Goal: Task Accomplishment & Management: Manage account settings

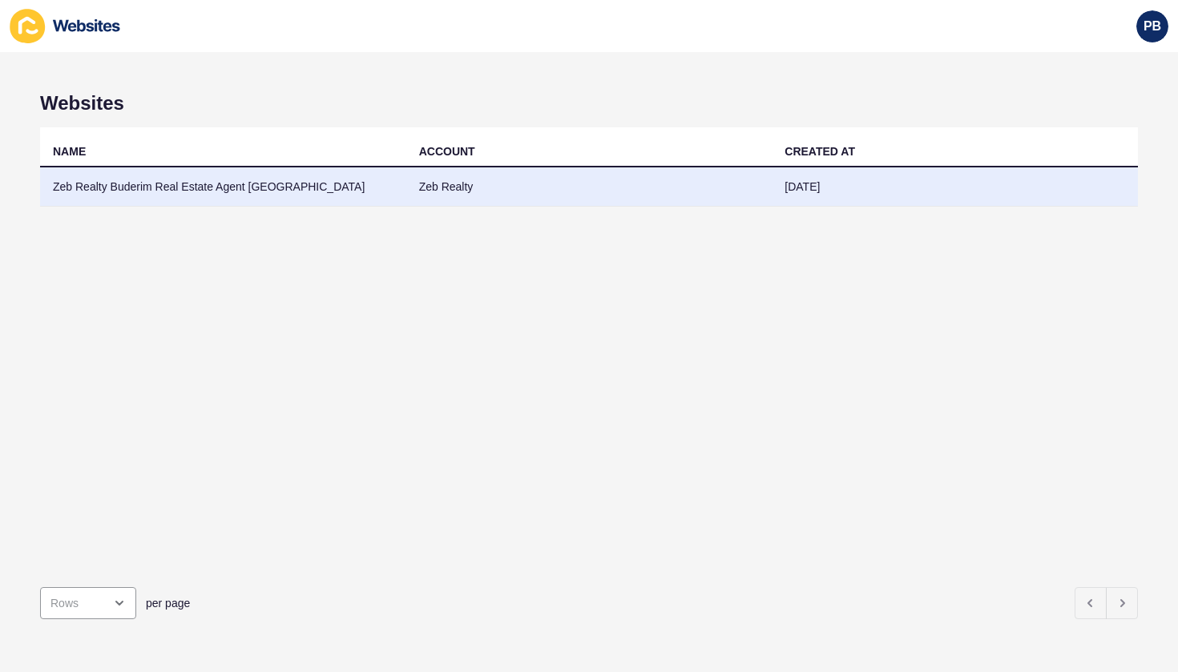
click at [175, 179] on td "Zeb Realty Buderim Real Estate Agent [GEOGRAPHIC_DATA]" at bounding box center [223, 186] width 366 height 39
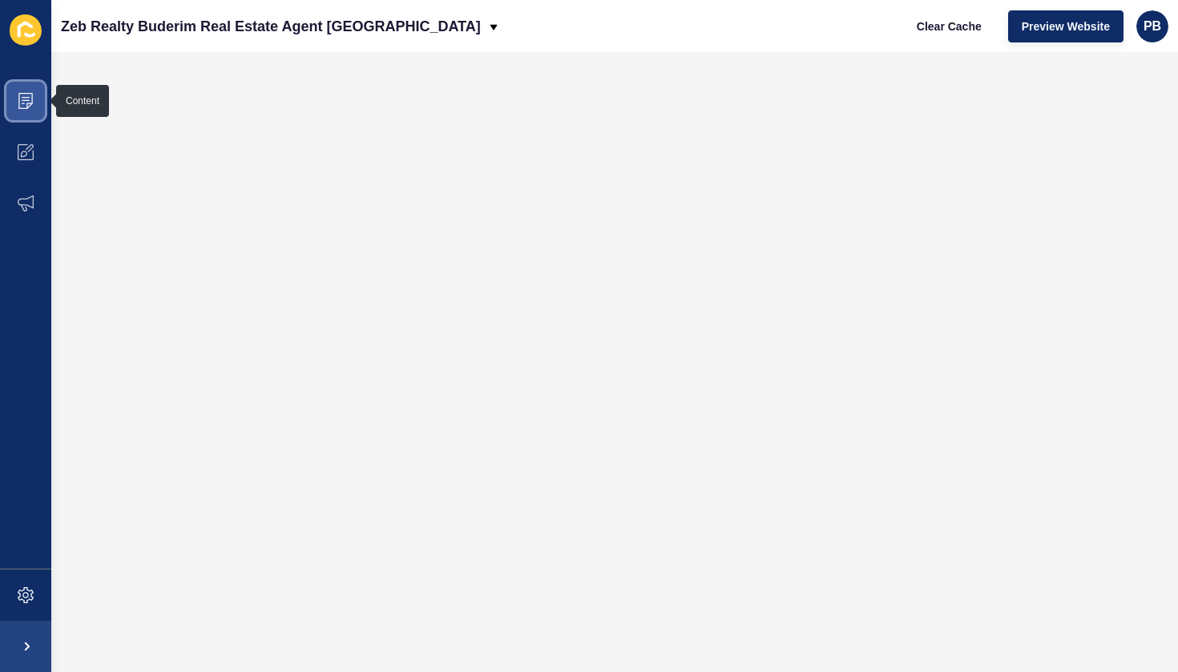
click at [28, 97] on icon at bounding box center [26, 97] width 8 height 1
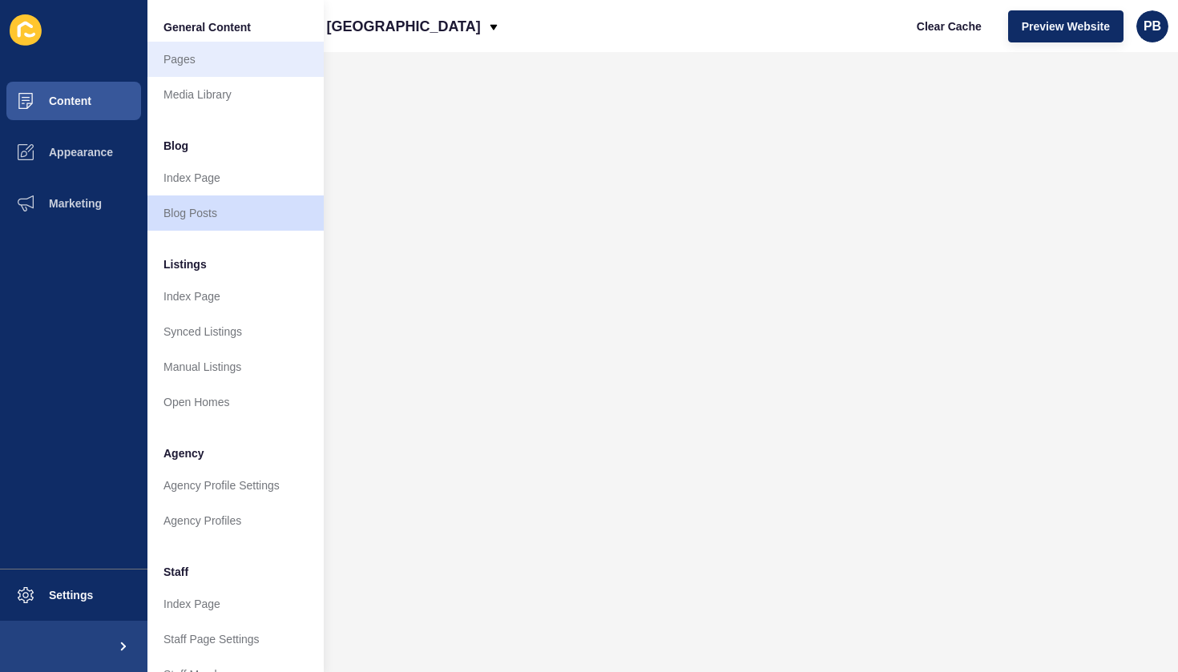
click at [200, 67] on link "Pages" at bounding box center [235, 59] width 176 height 35
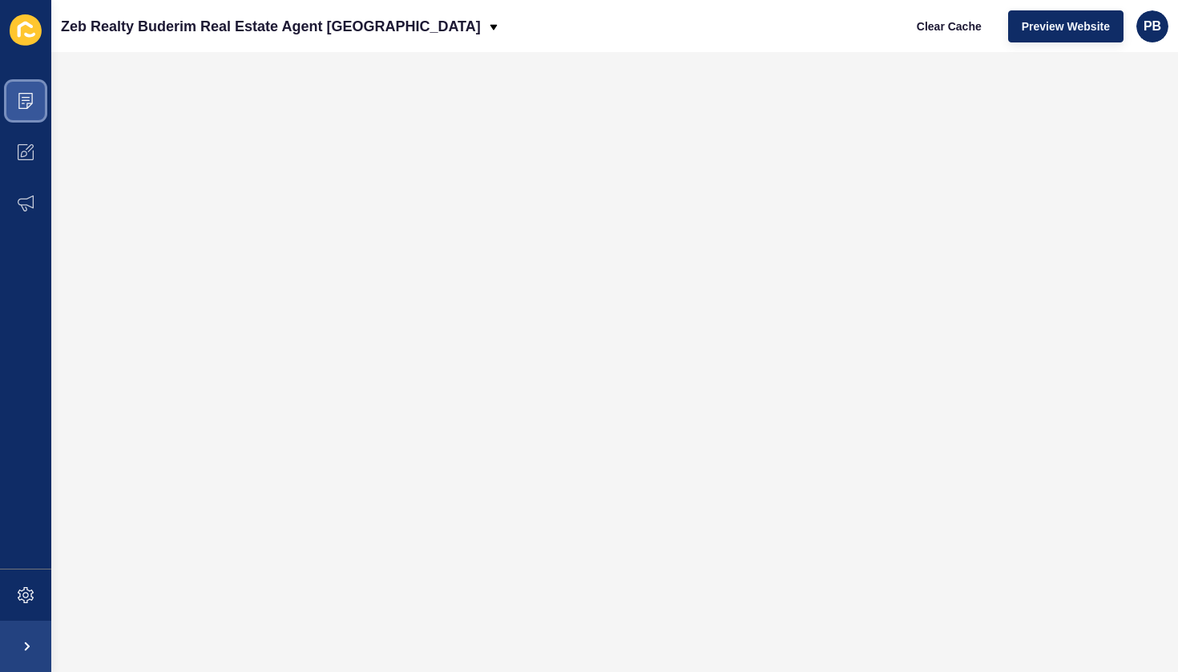
click at [30, 98] on icon at bounding box center [26, 101] width 16 height 16
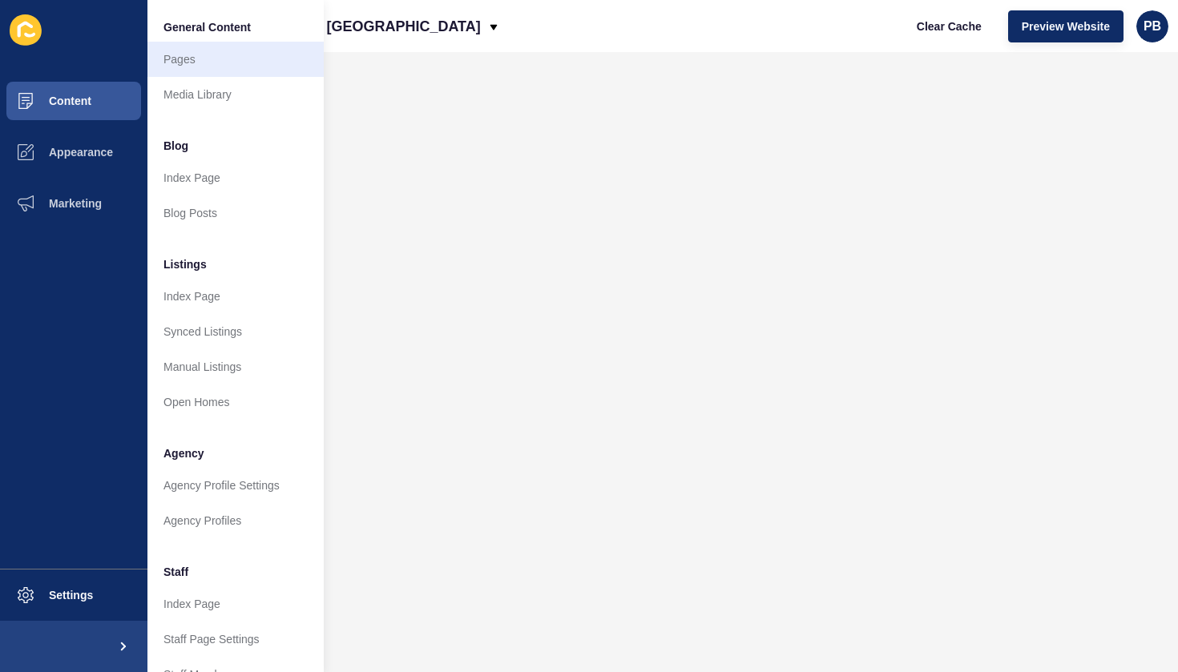
click at [183, 57] on link "Pages" at bounding box center [235, 59] width 176 height 35
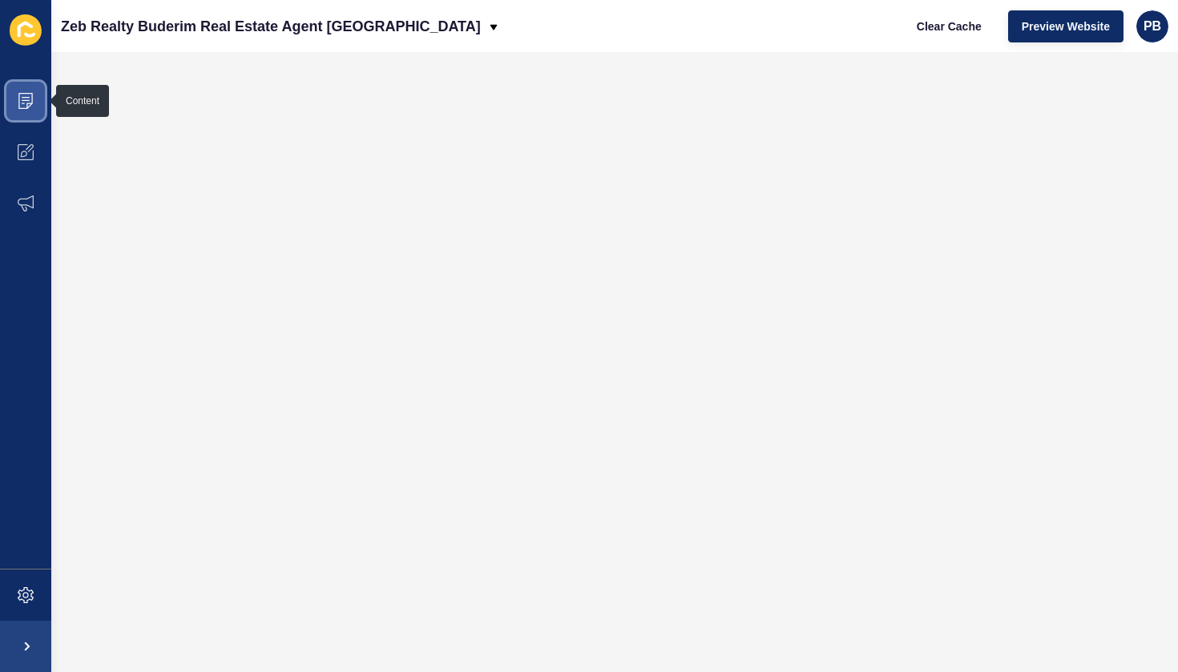
click at [34, 99] on span at bounding box center [25, 100] width 51 height 51
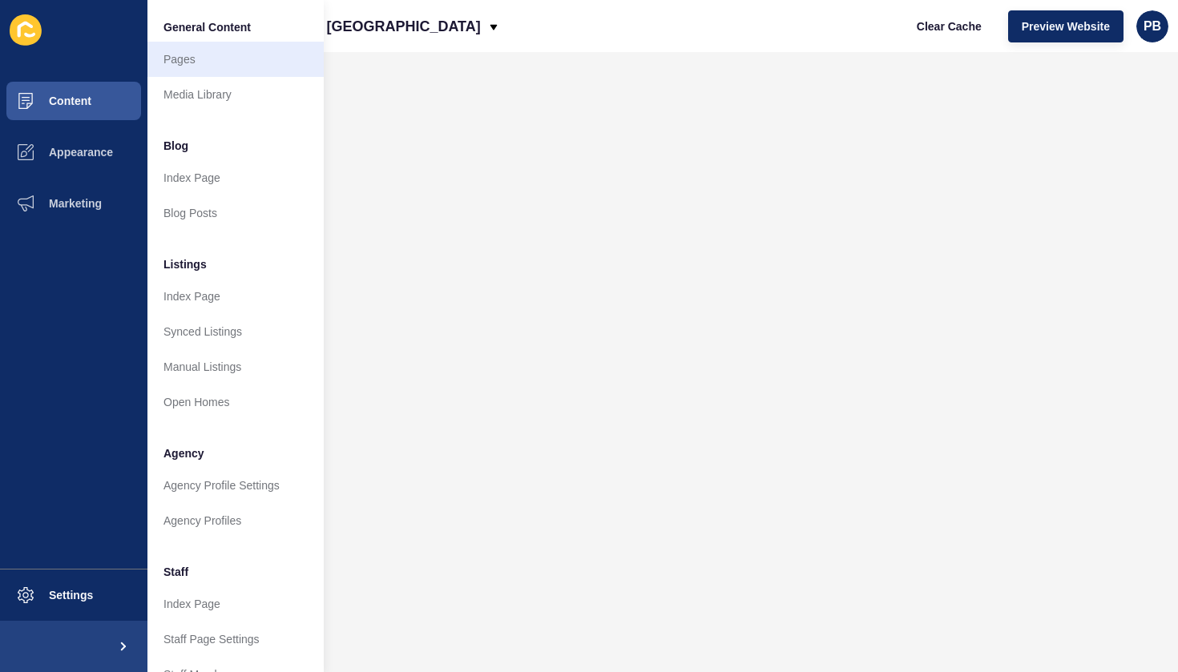
click at [167, 54] on link "Pages" at bounding box center [235, 59] width 176 height 35
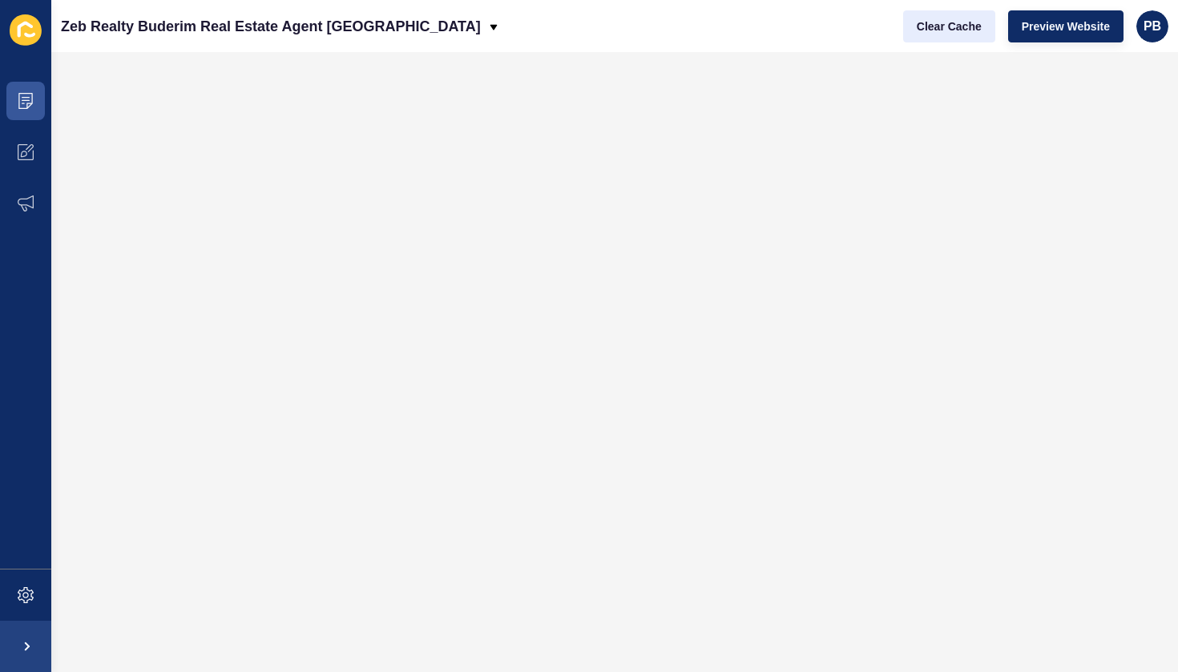
click at [973, 26] on span "Clear Cache" at bounding box center [949, 26] width 65 height 16
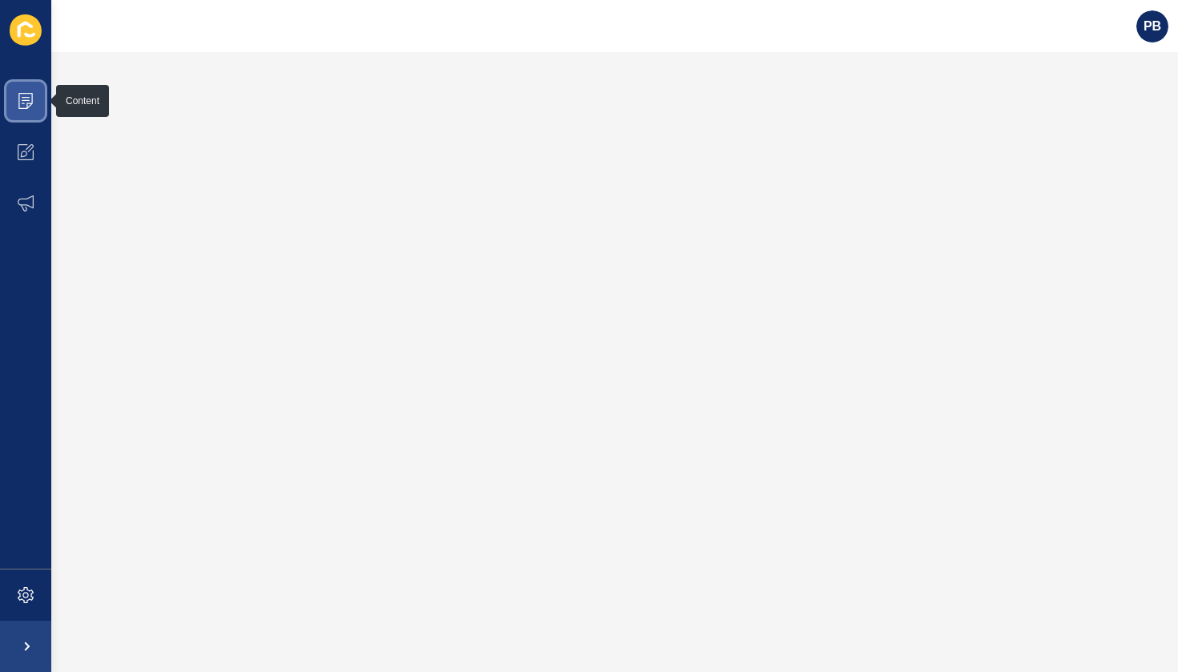
click at [30, 102] on icon at bounding box center [26, 101] width 16 height 16
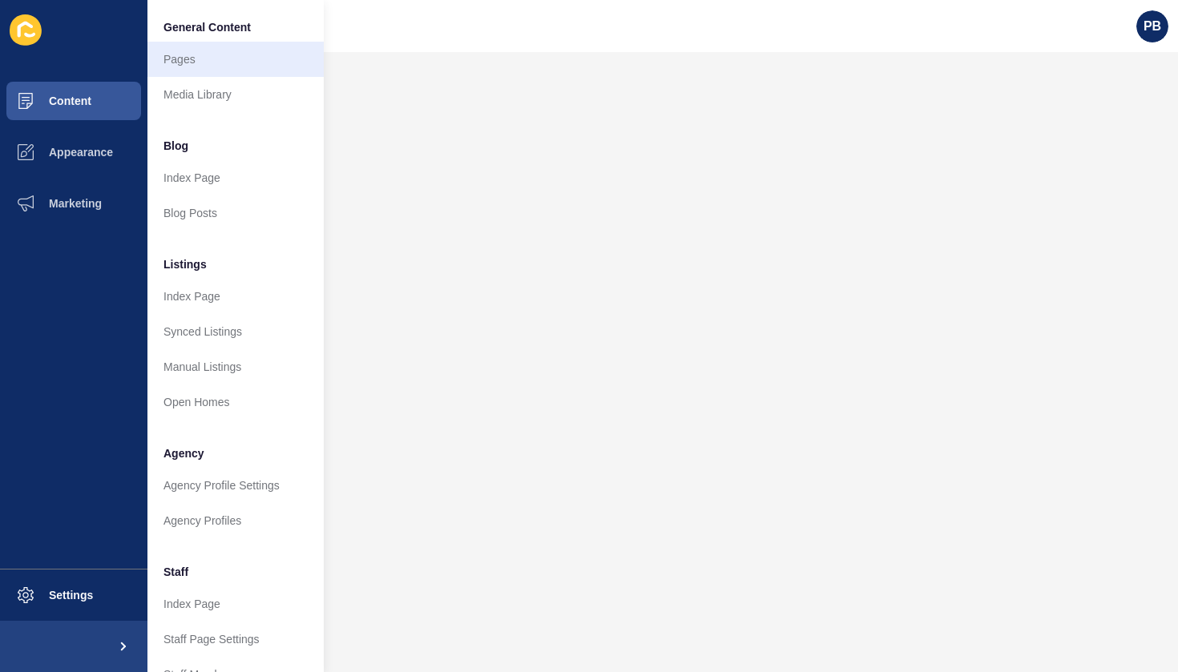
click at [187, 55] on link "Pages" at bounding box center [235, 59] width 176 height 35
